Goal: Task Accomplishment & Management: Manage account settings

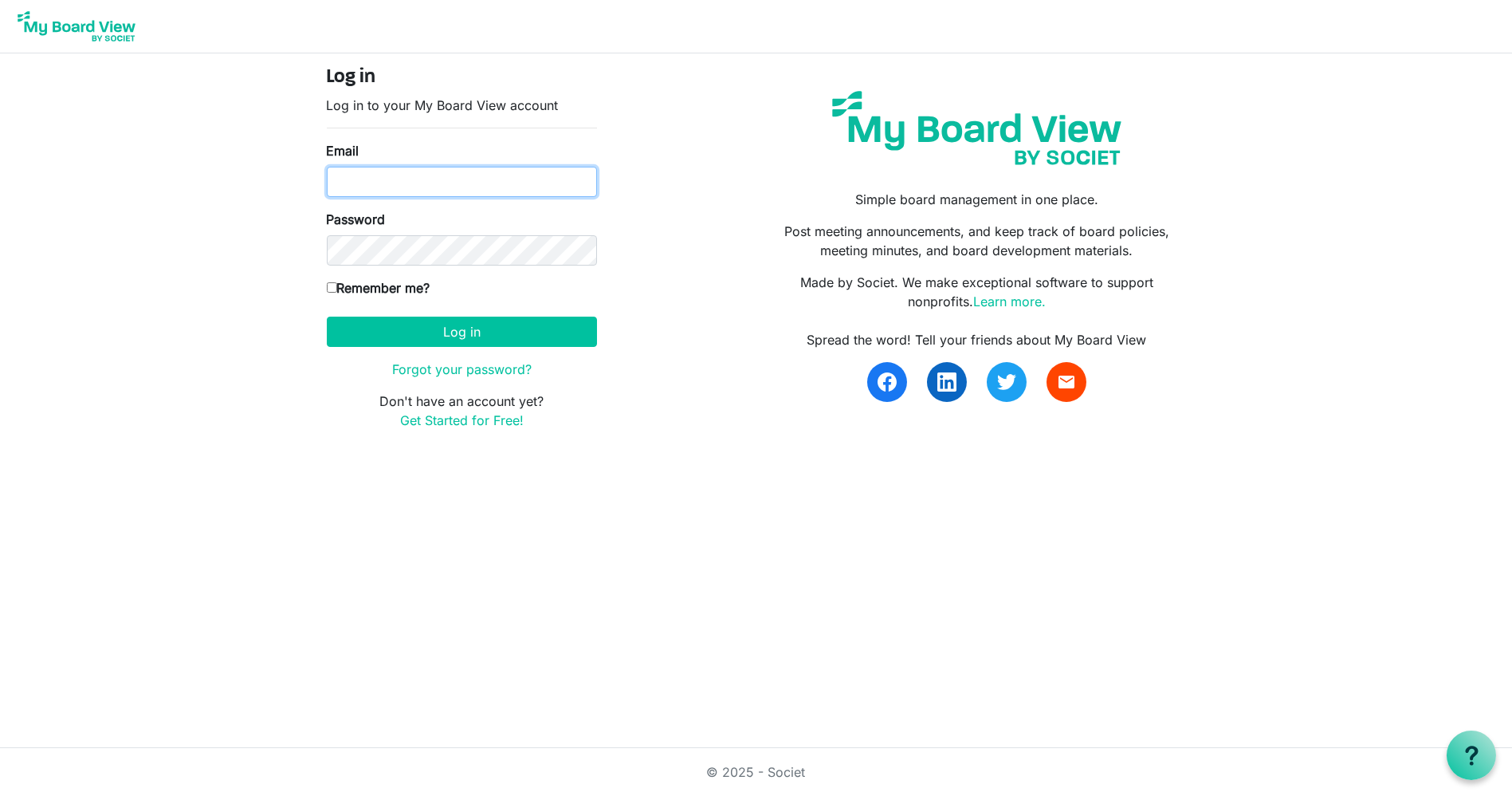
click at [503, 187] on input "Email" at bounding box center [462, 181] width 270 height 30
click at [463, 181] on input "Email" at bounding box center [462, 181] width 270 height 30
type input "[PERSON_NAME][EMAIL_ADDRESS][DOMAIN_NAME]"
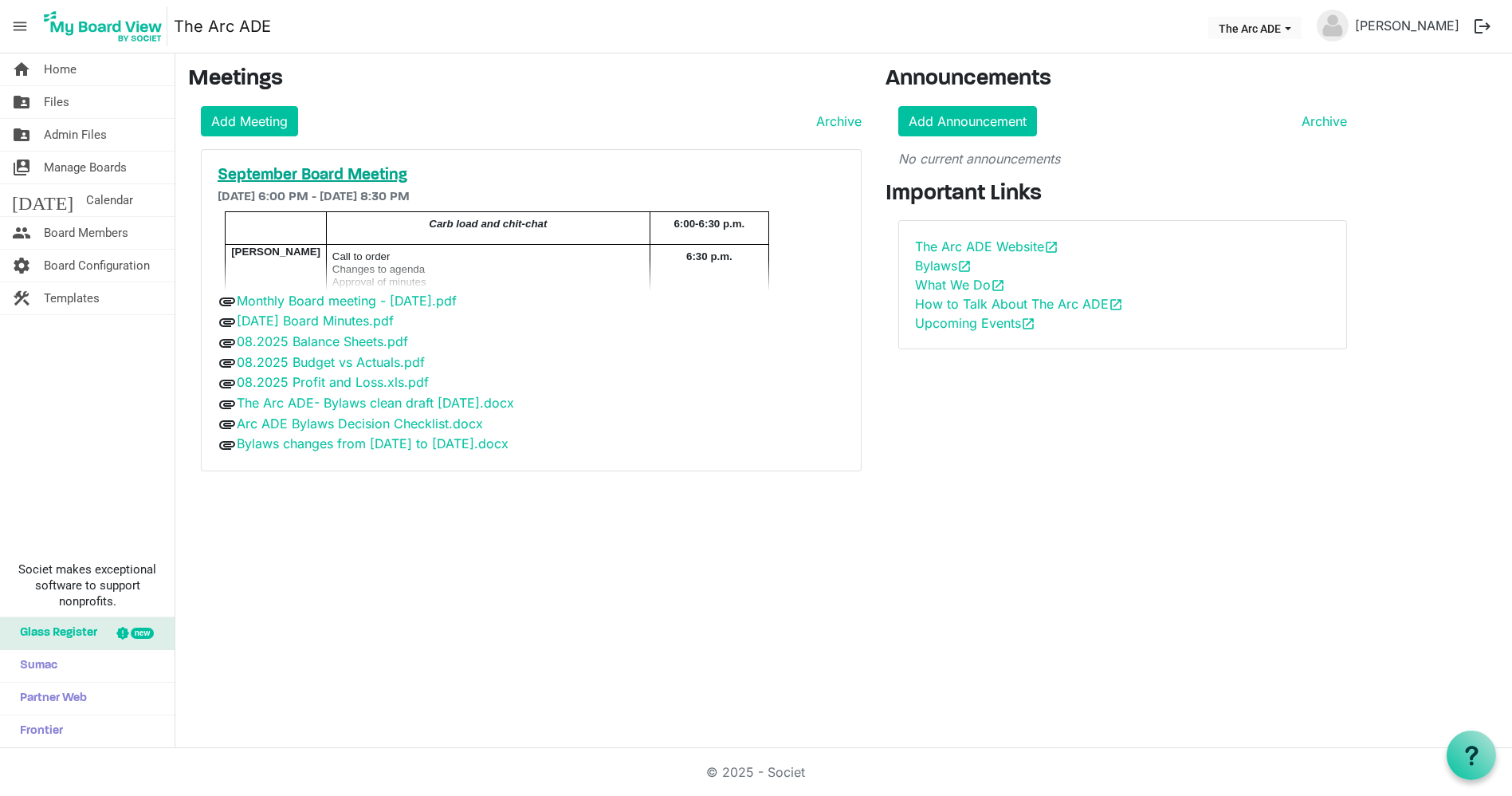
click at [377, 176] on h5 "September Board Meeting" at bounding box center [531, 174] width 627 height 19
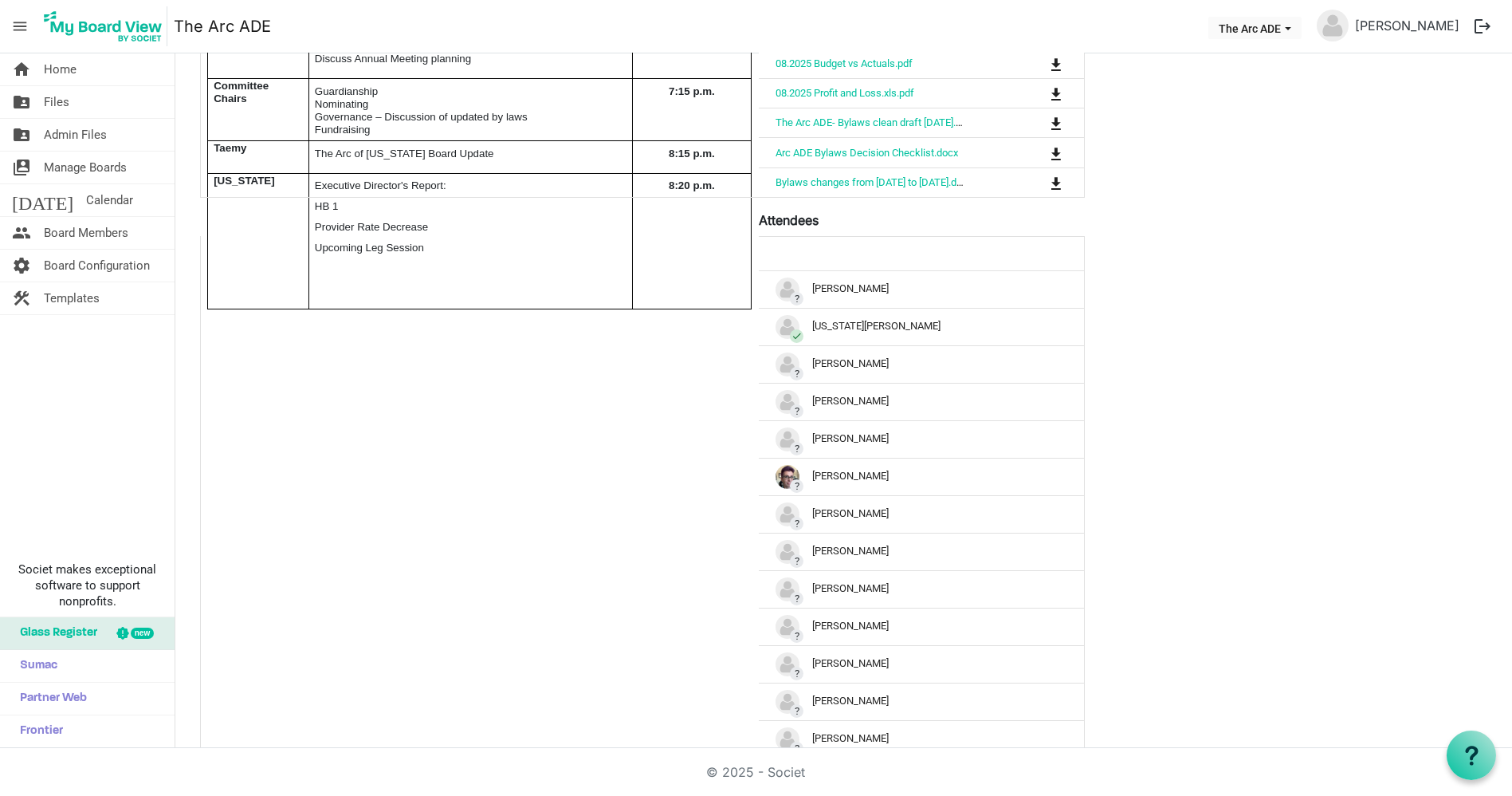
scroll to position [635, 0]
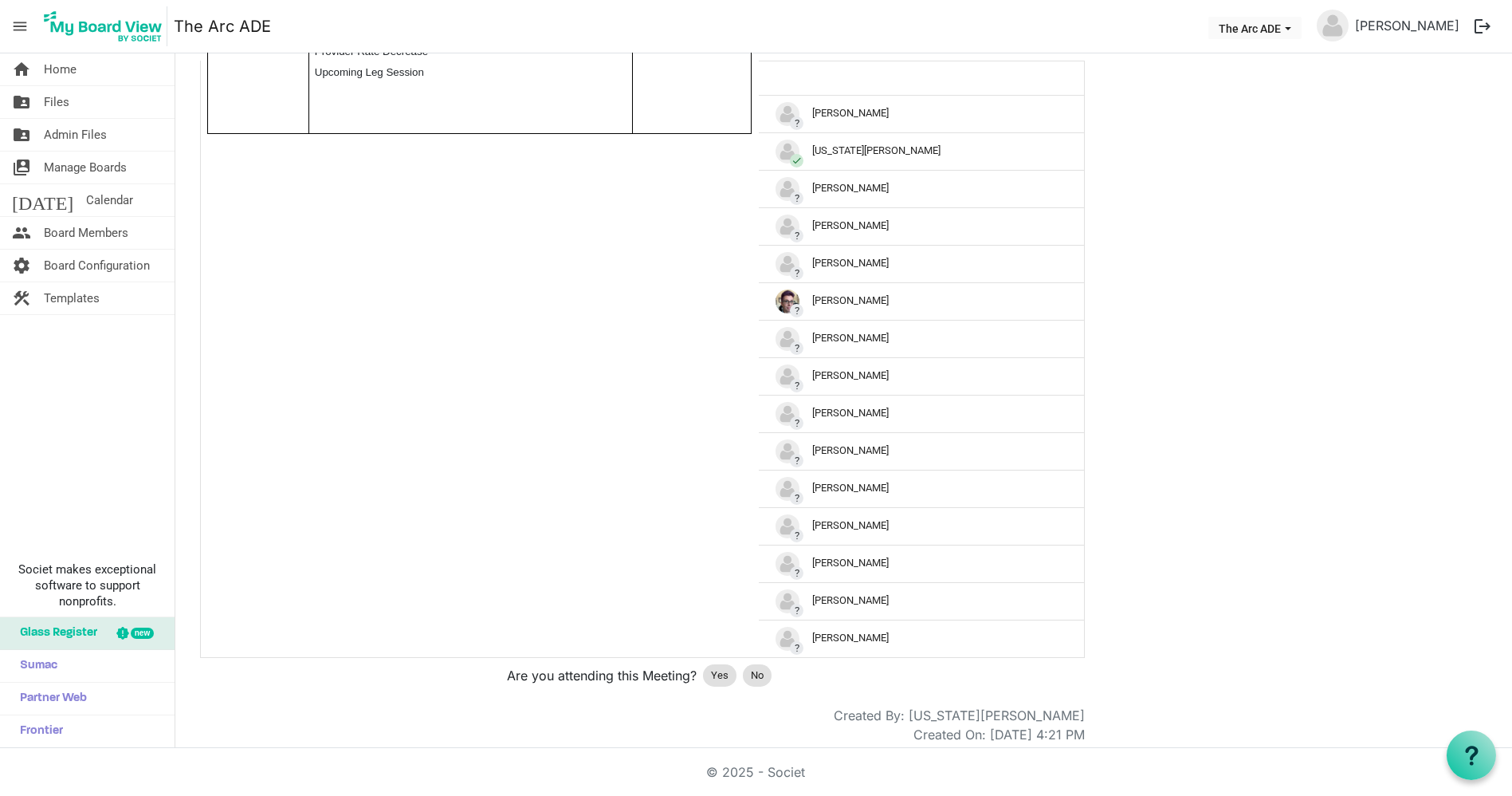
click at [1391, 549] on div "edit delete September Board Meeting 9/17/2025 6:00 PM - 9/17/2025 8:30 PM Locat…" at bounding box center [843, 112] width 1311 height 1262
click at [714, 667] on span "Yes" at bounding box center [719, 675] width 17 height 16
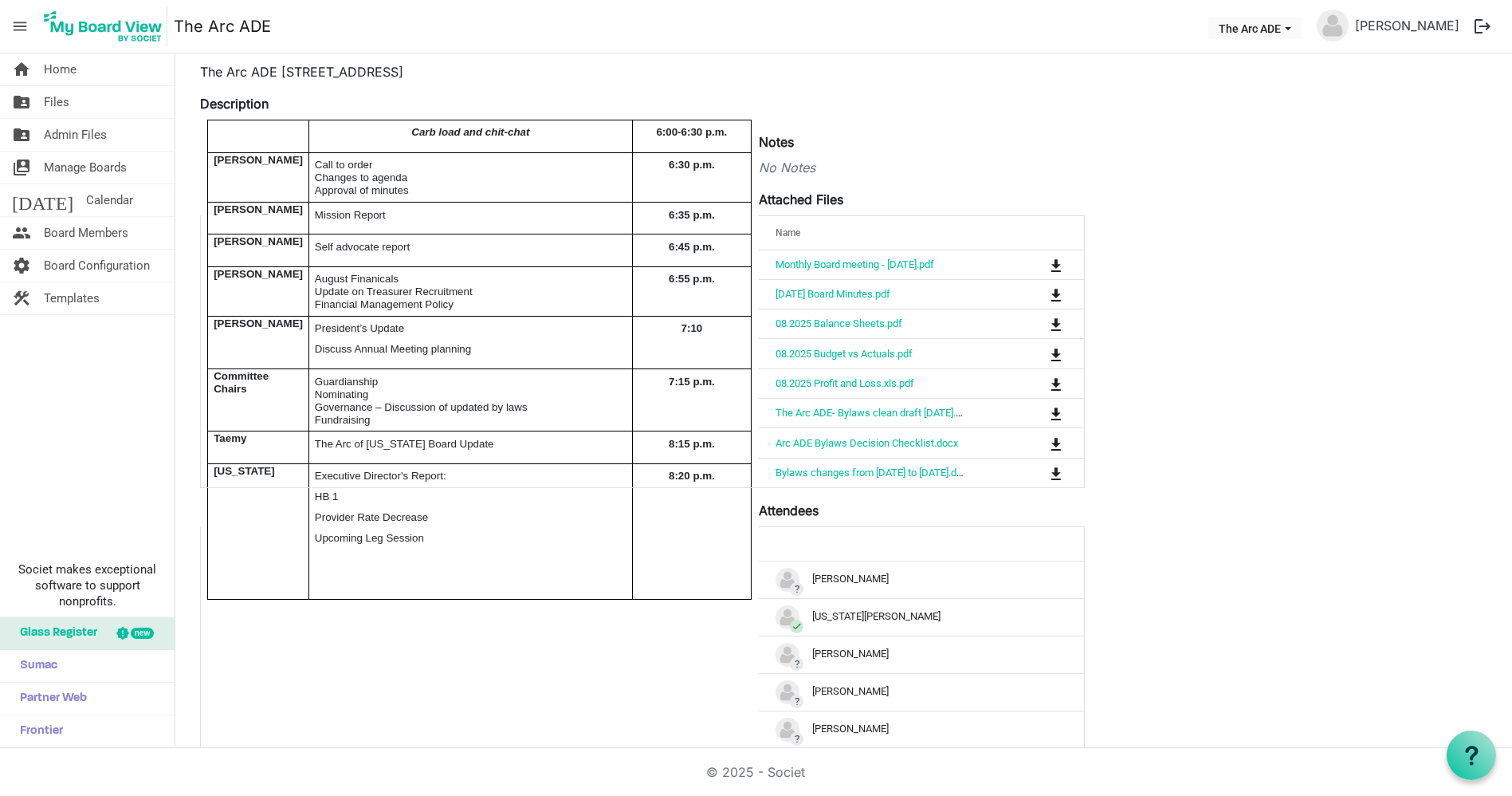
scroll to position [108, 0]
